Goal: Task Accomplishment & Management: Use online tool/utility

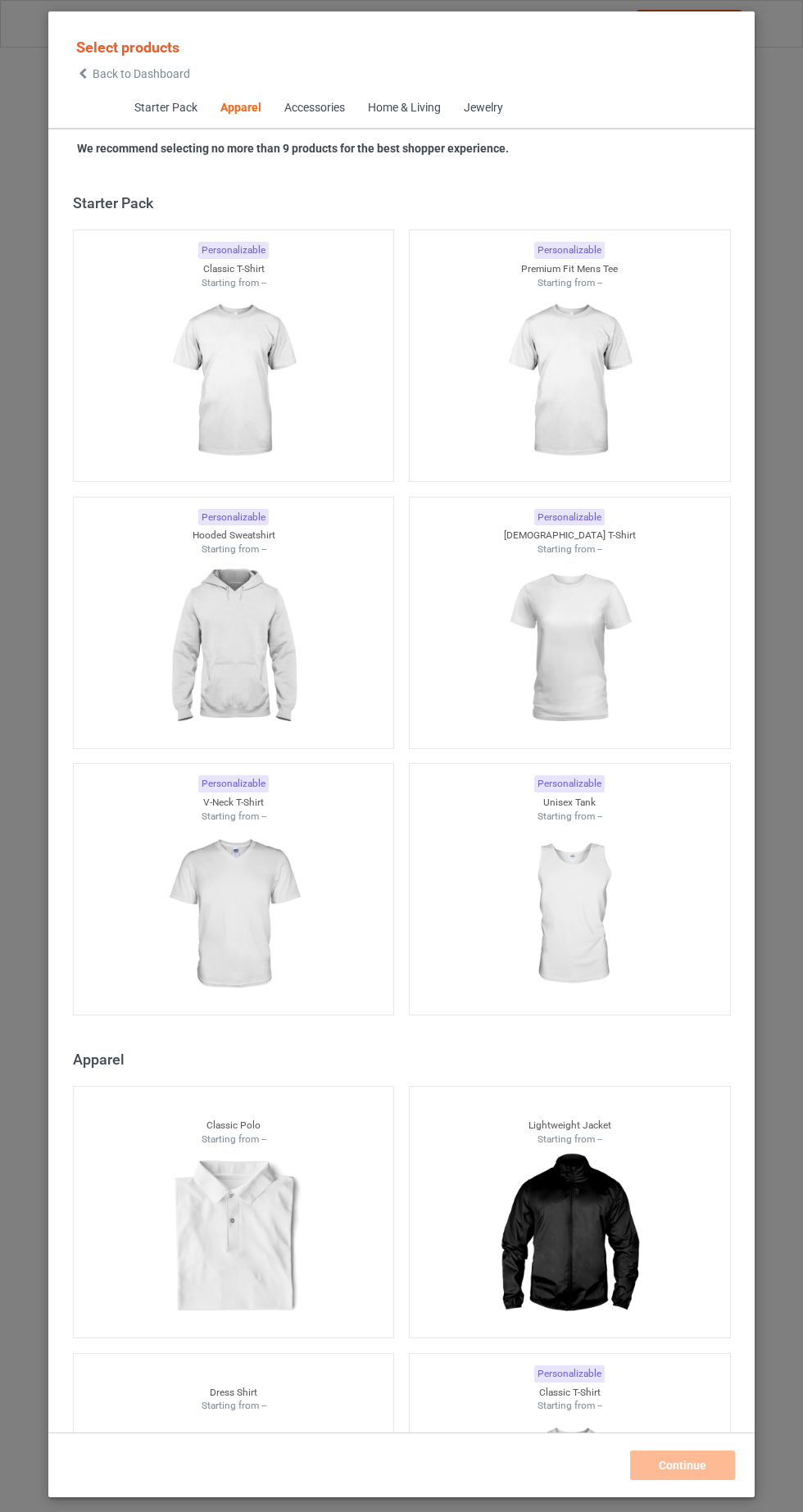
scroll to position [877, 0]
